Goal: Task Accomplishment & Management: Use online tool/utility

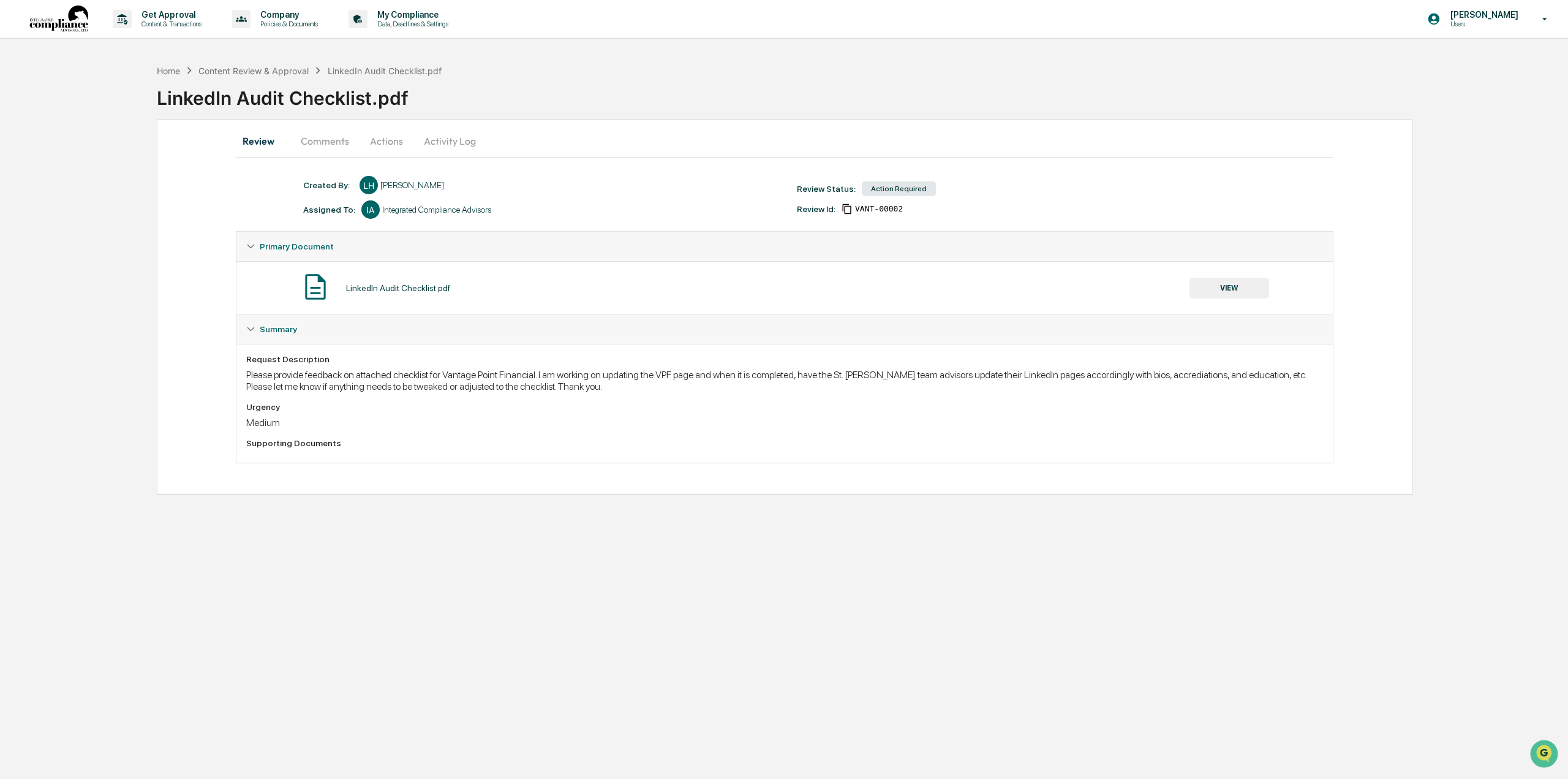
click at [1238, 293] on button "VIEW" at bounding box center [1229, 288] width 80 height 21
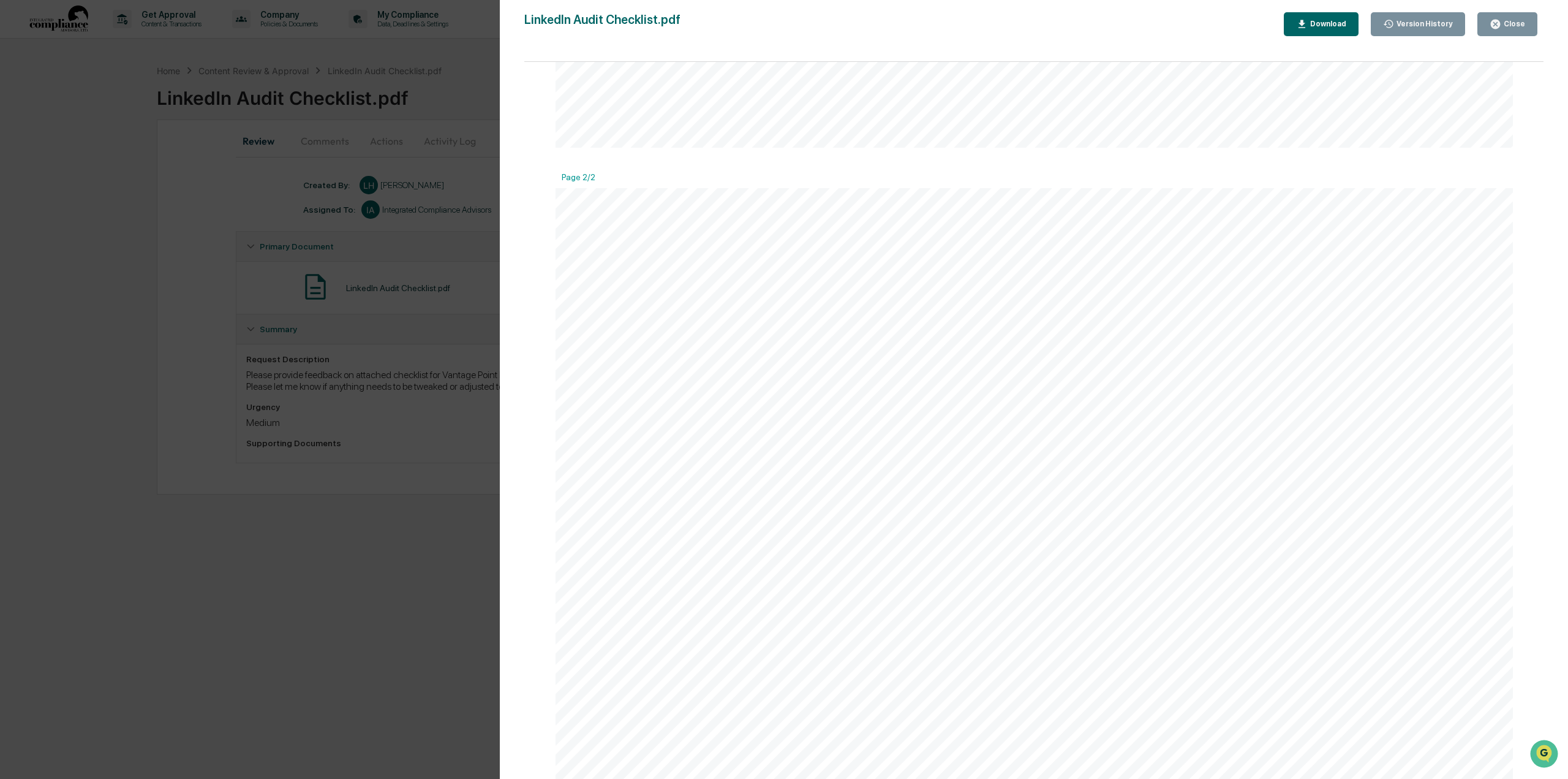
scroll to position [1164, 0]
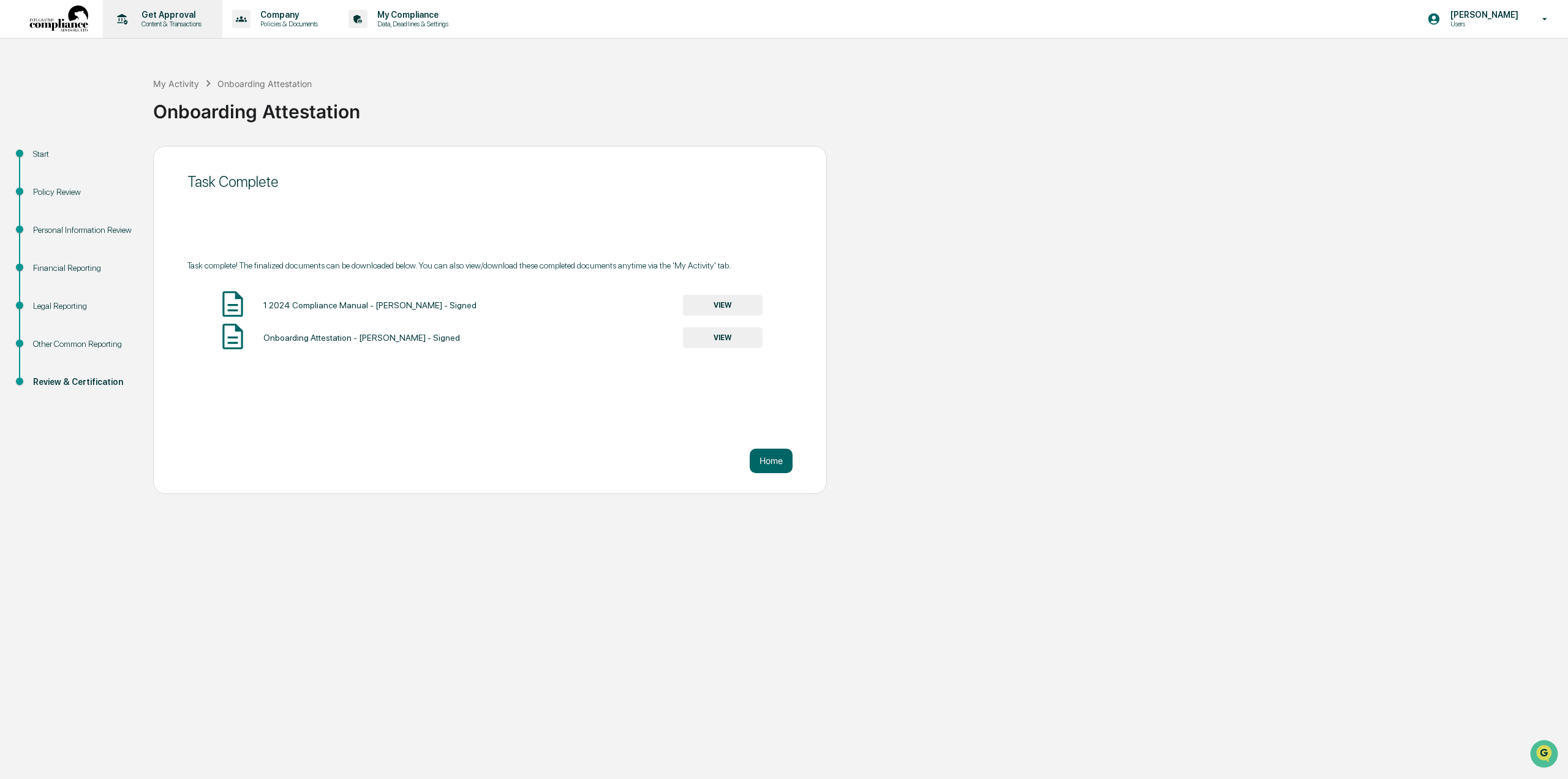
click at [181, 16] on p "Get Approval" at bounding box center [170, 15] width 76 height 10
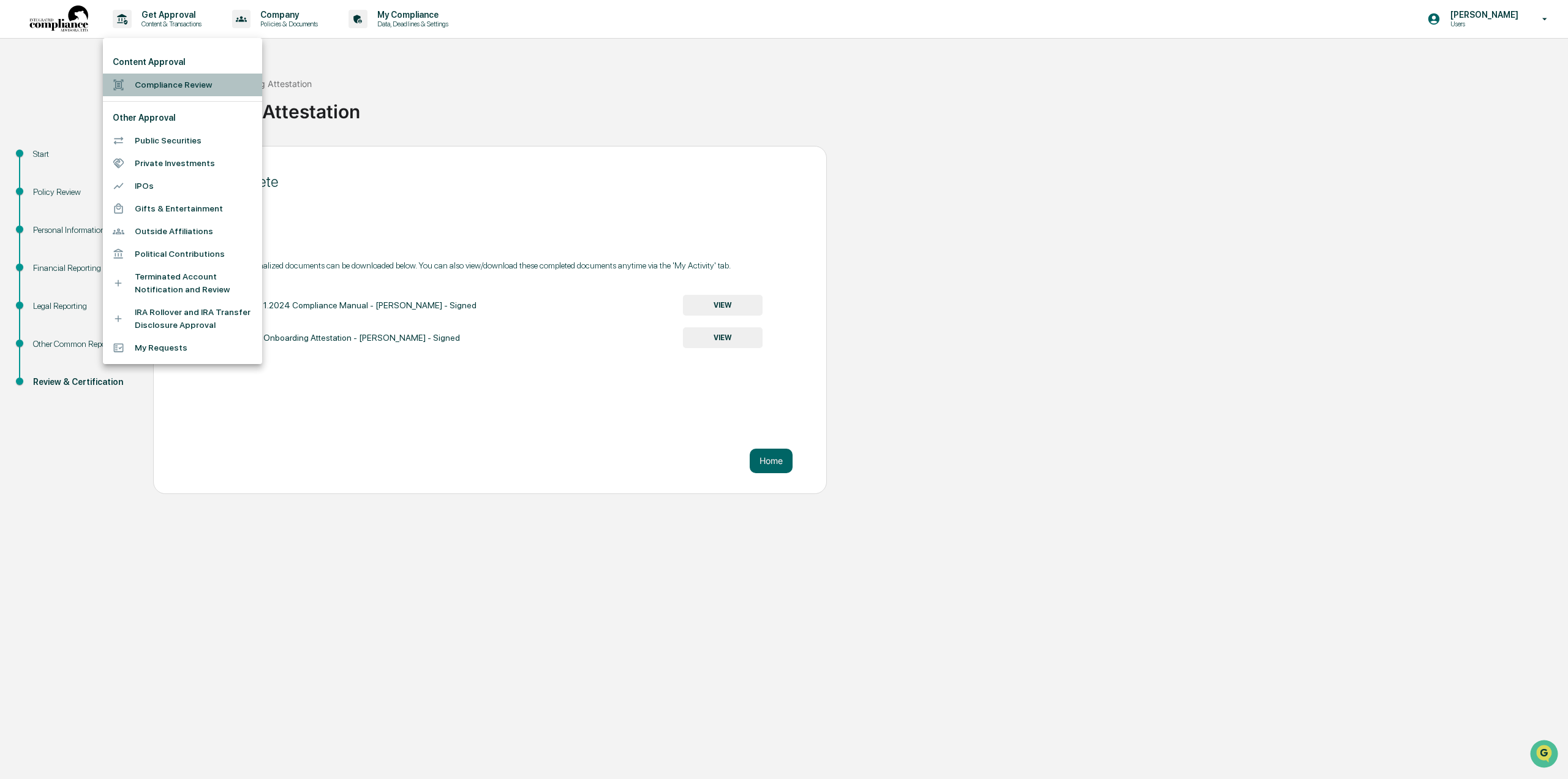
click at [158, 84] on li "Compliance Review" at bounding box center [182, 85] width 159 height 22
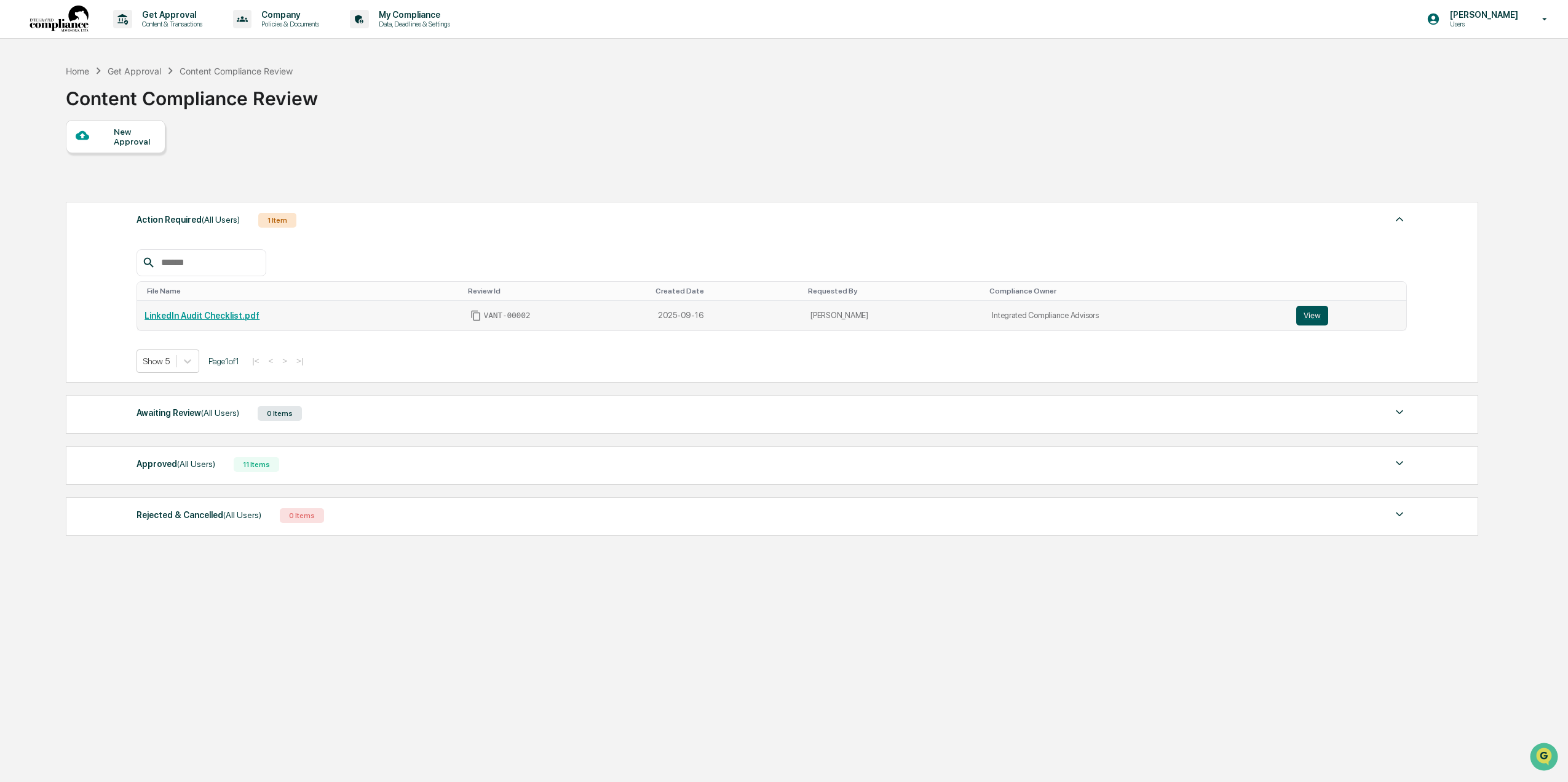
click at [1296, 314] on button "View" at bounding box center [1312, 315] width 32 height 19
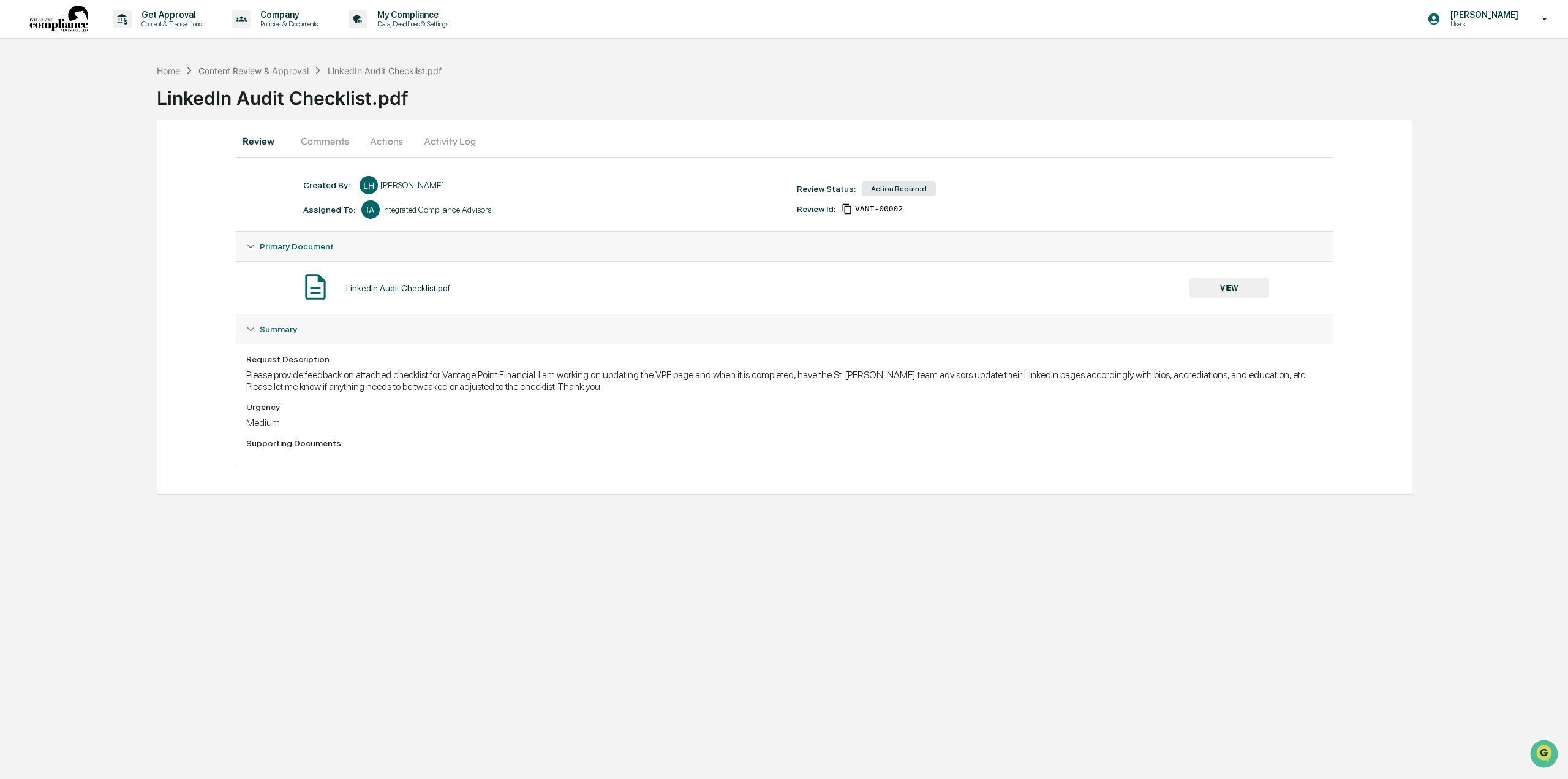
click at [908, 193] on div "Action Required" at bounding box center [899, 189] width 74 height 15
click at [274, 248] on span "Primary Document" at bounding box center [296, 247] width 74 height 10
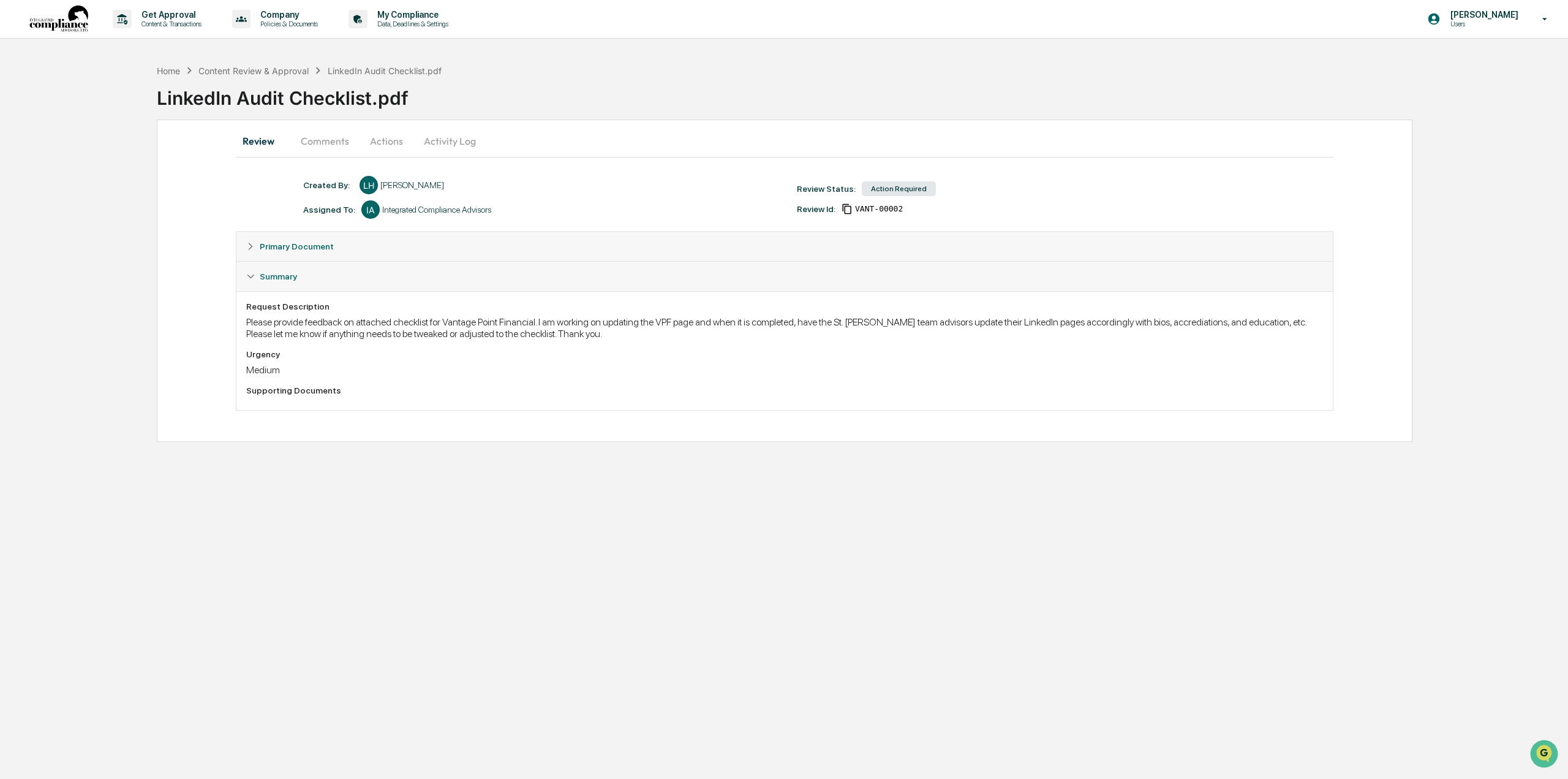
click at [274, 248] on span "Primary Document" at bounding box center [296, 247] width 74 height 10
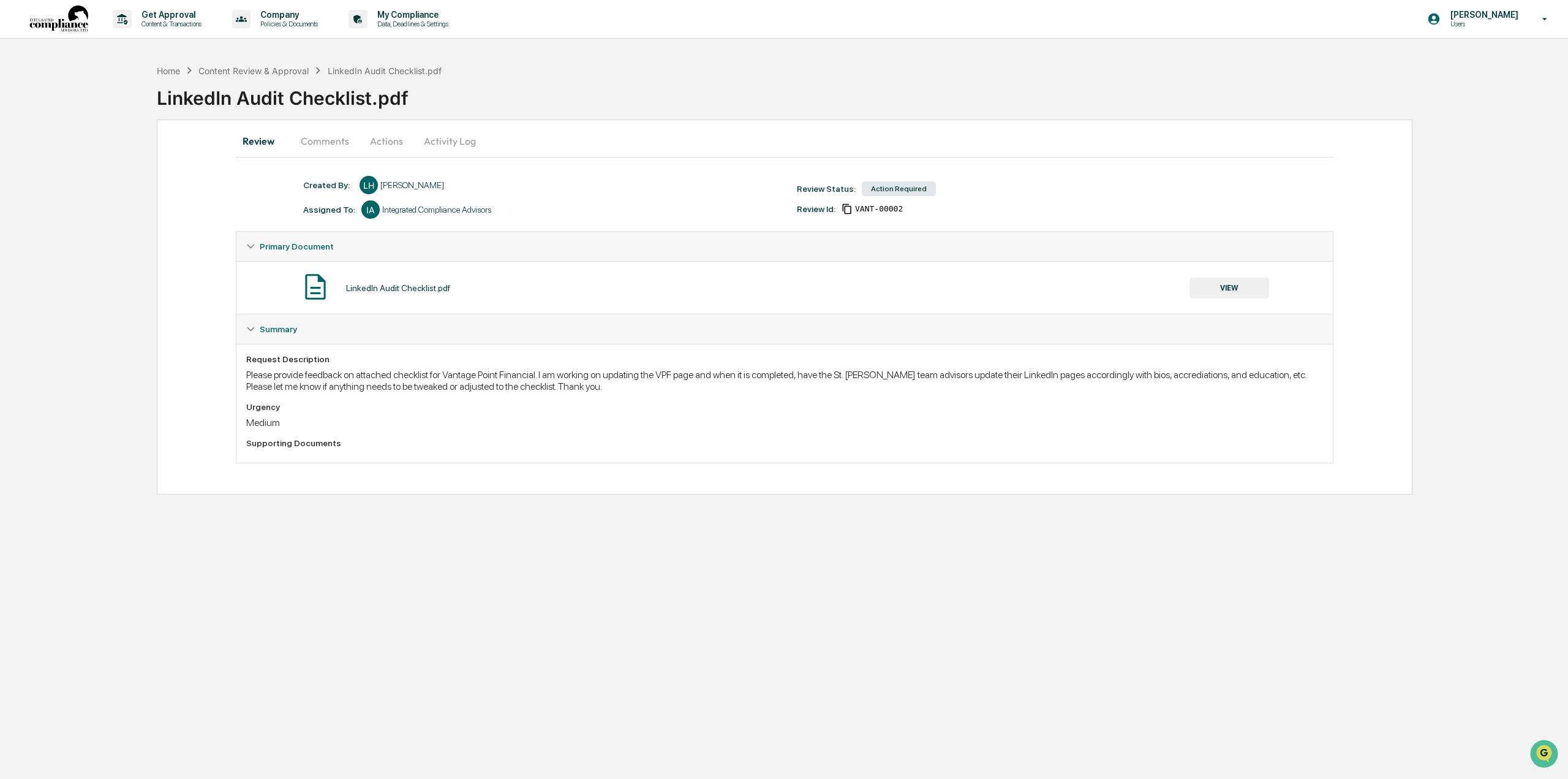
click at [379, 136] on button "Actions" at bounding box center [387, 141] width 55 height 29
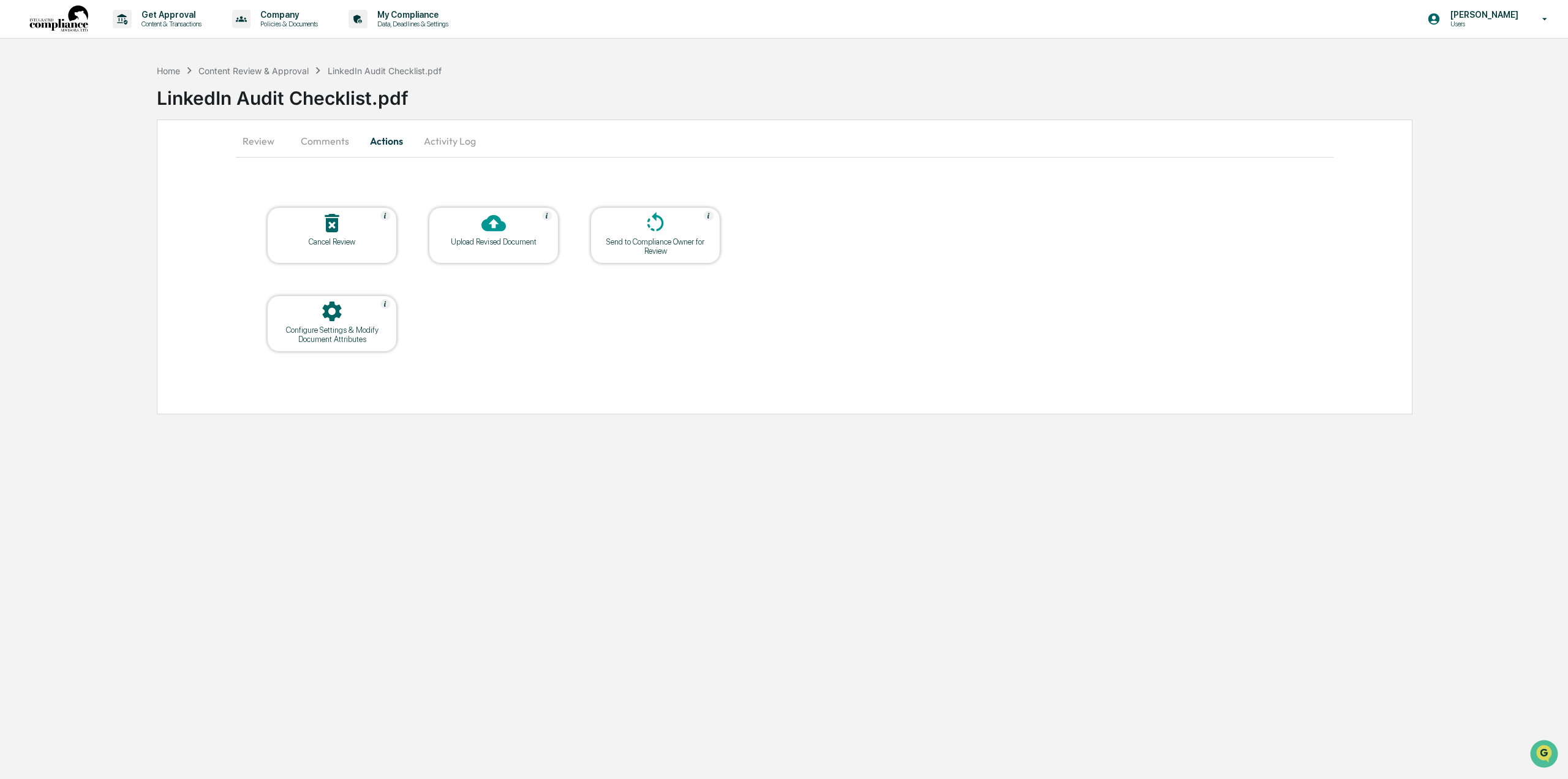
click at [491, 219] on icon at bounding box center [493, 223] width 24 height 17
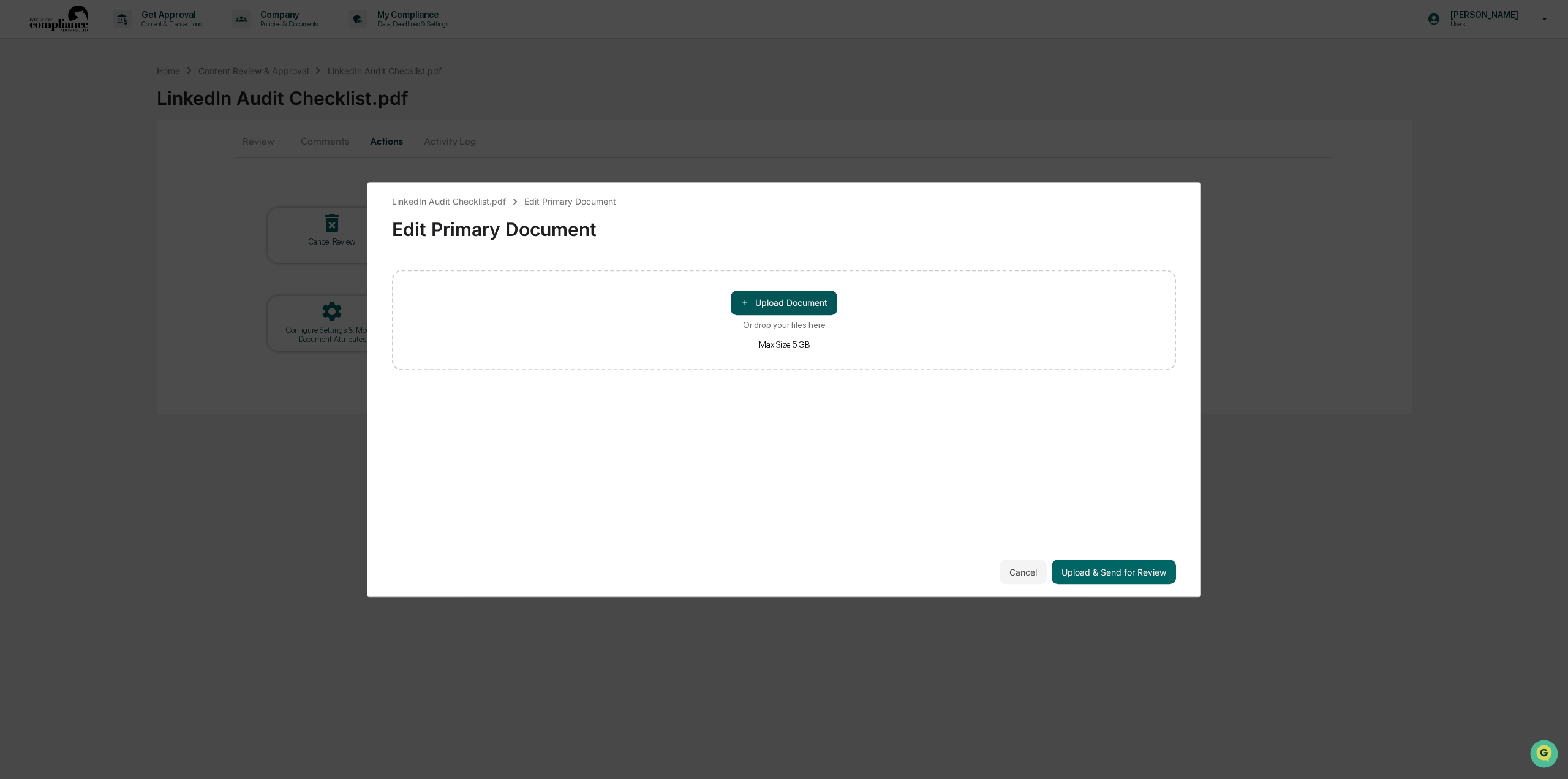
click at [796, 305] on button "＋ Upload Document" at bounding box center [784, 302] width 106 height 24
click at [1120, 577] on button "Upload & Send for Review" at bounding box center [1114, 571] width 124 height 24
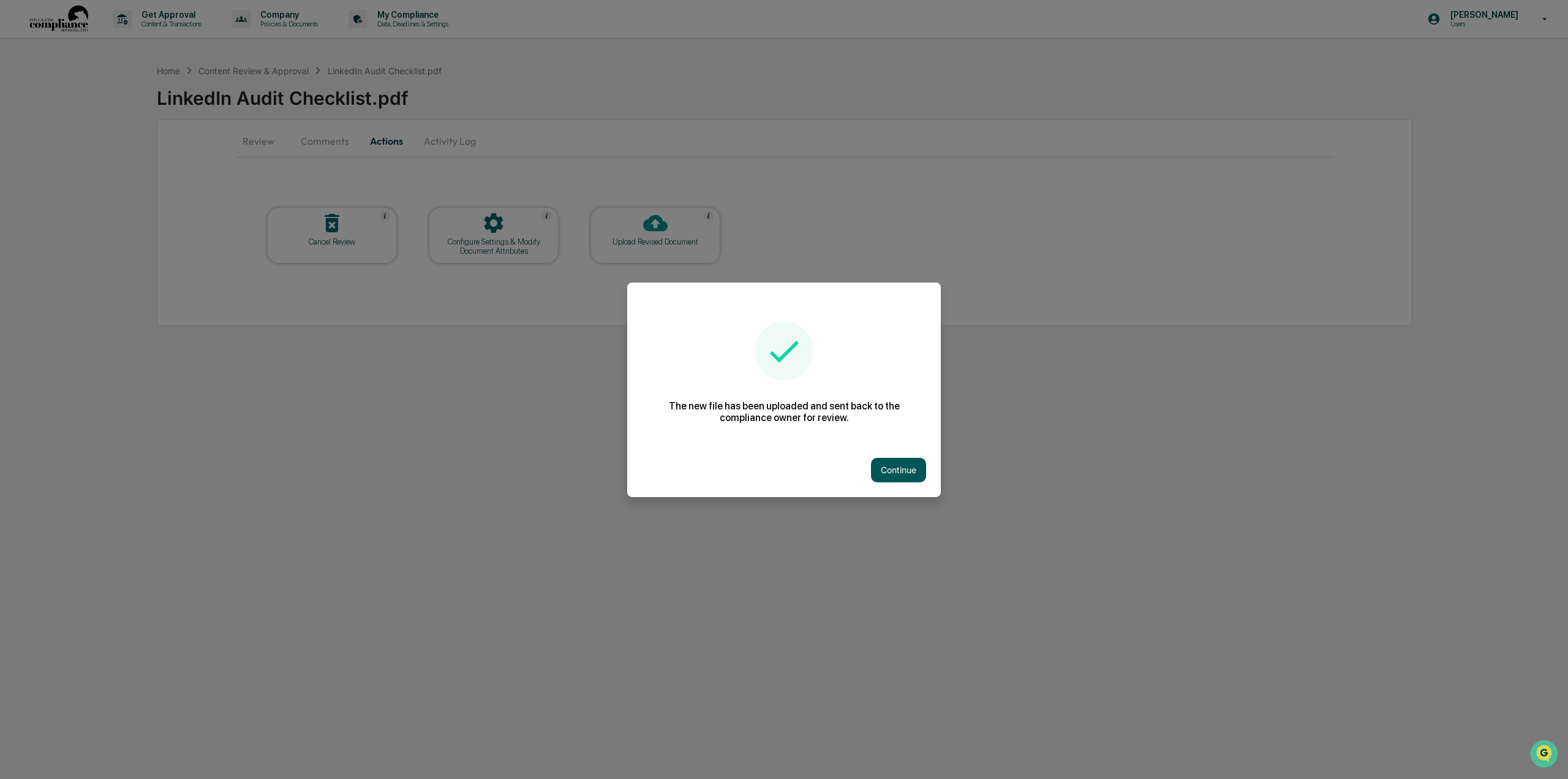
click at [902, 473] on button "Continue" at bounding box center [898, 470] width 55 height 24
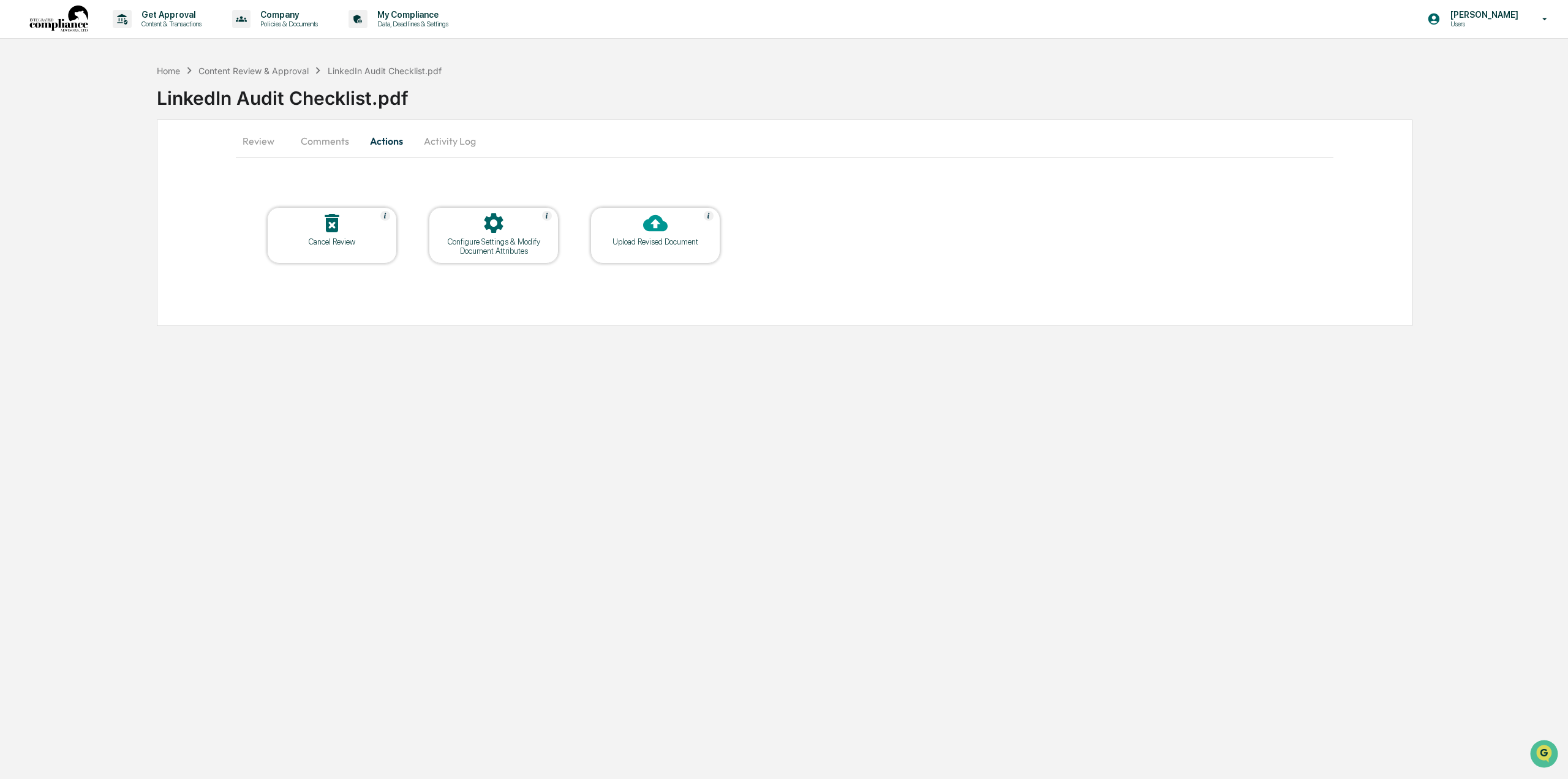
click at [0, 130] on div "Home Content Review & Approval LinkedIn Audit Checklist.pdf LinkedIn Audit Chec…" at bounding box center [784, 192] width 1568 height 268
click at [191, 9] on div "Get Approval Content & Transactions" at bounding box center [161, 19] width 107 height 38
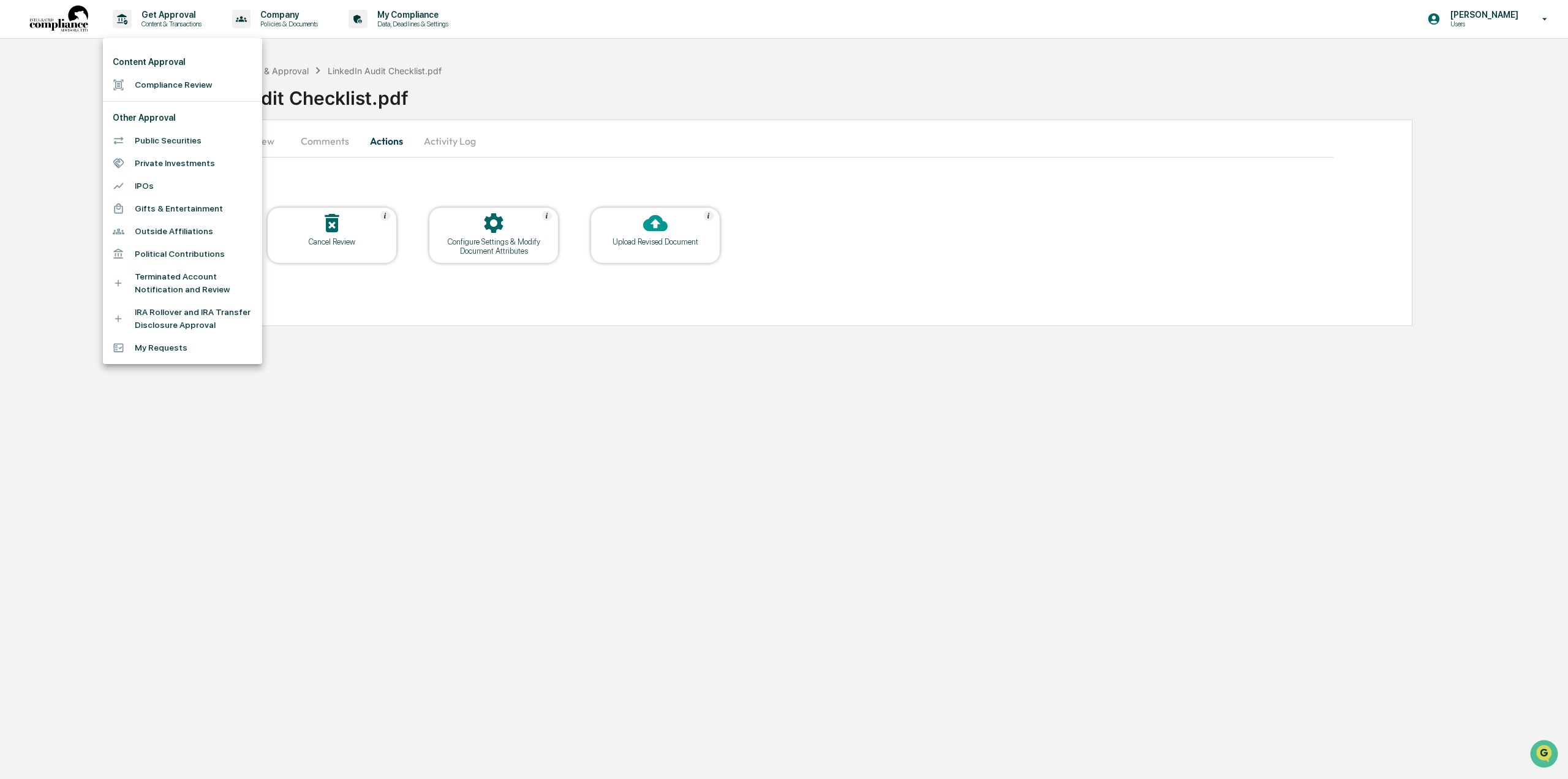
click at [200, 93] on li "Compliance Review" at bounding box center [182, 85] width 159 height 22
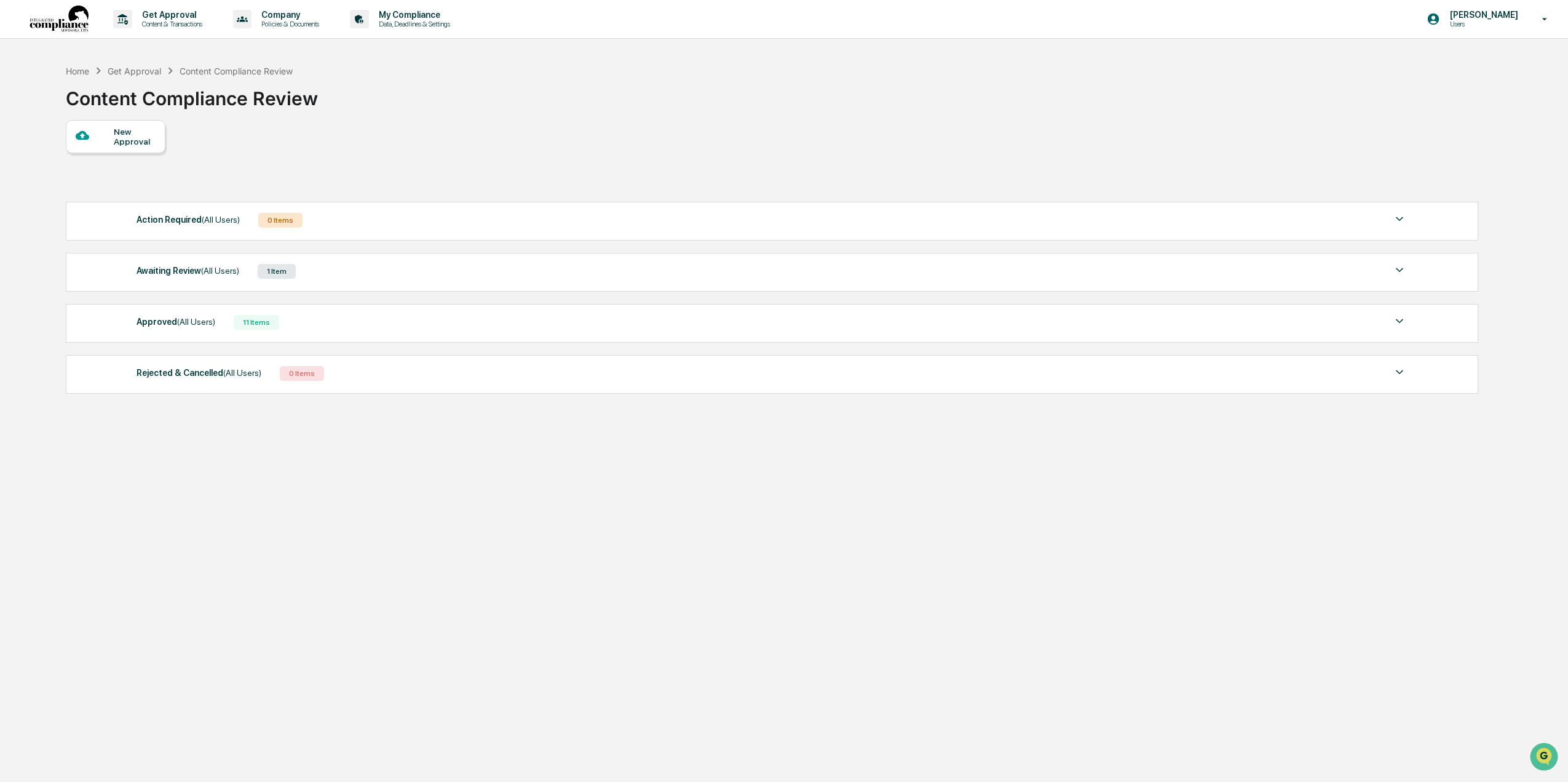
click at [124, 131] on div "New Approval" at bounding box center [134, 136] width 41 height 19
